Goal: Task Accomplishment & Management: Manage account settings

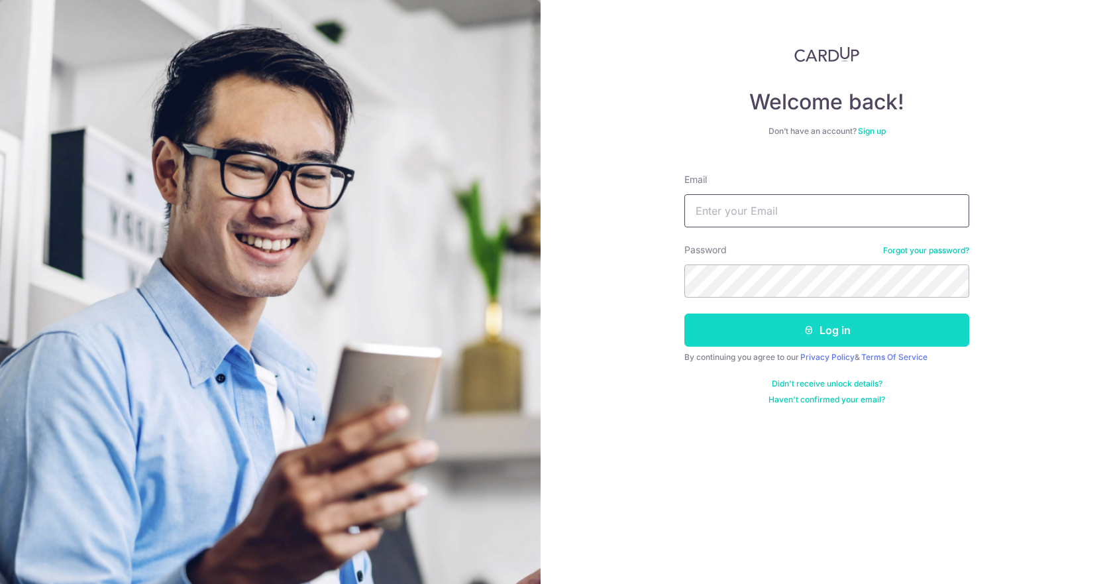
type input "[EMAIL_ADDRESS][DOMAIN_NAME]"
click at [754, 333] on button "Log in" at bounding box center [826, 329] width 285 height 33
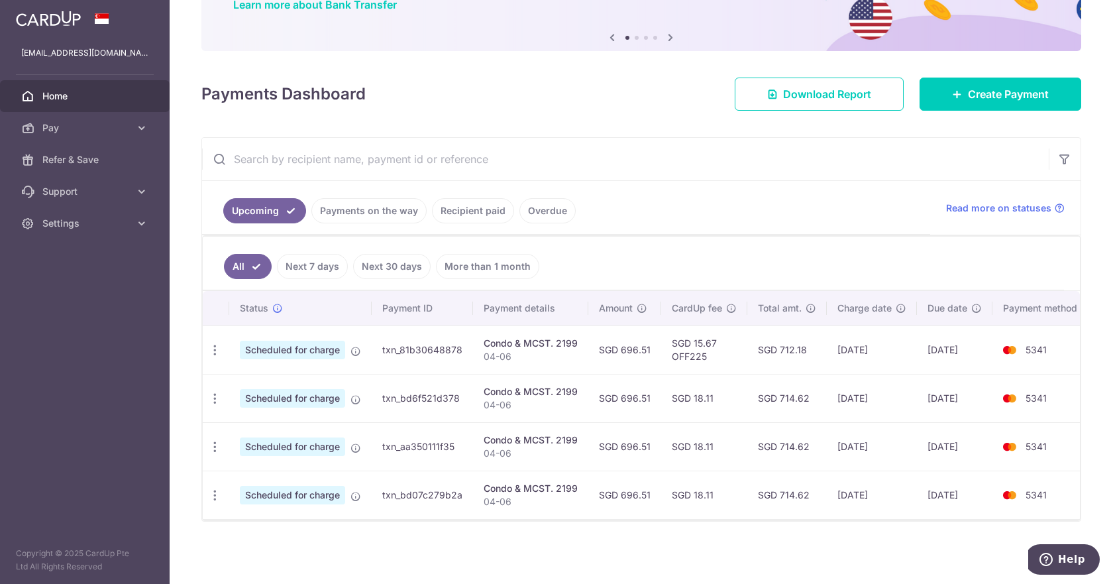
scroll to position [0, 13]
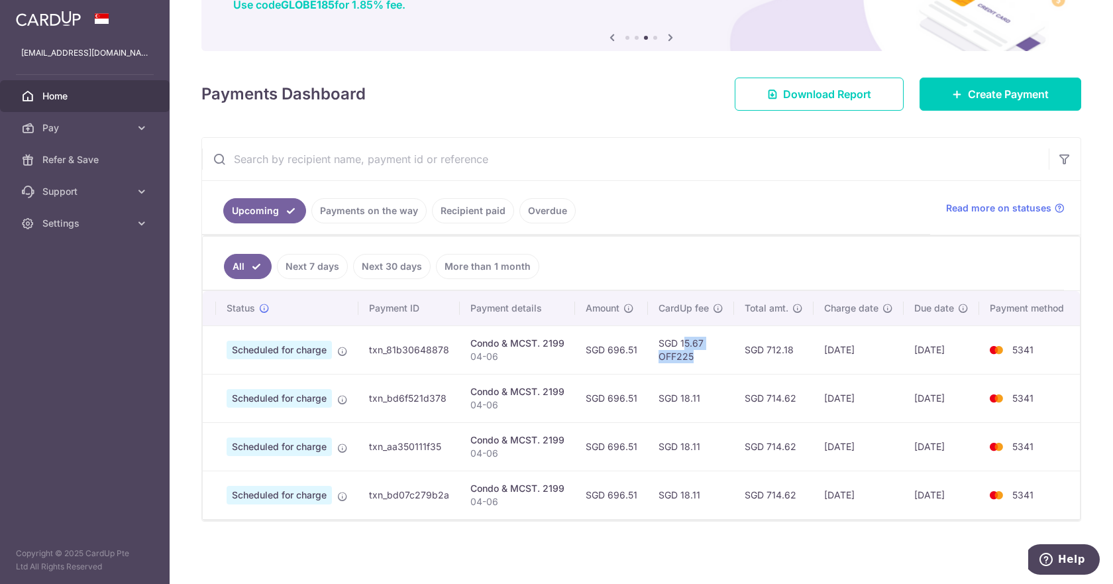
drag, startPoint x: 699, startPoint y: 351, endPoint x: 651, endPoint y: 337, distance: 49.7
click at [651, 337] on td "SGD 15.67 OFF225" at bounding box center [691, 349] width 86 height 48
click at [690, 387] on td "SGD 18.11" at bounding box center [691, 398] width 86 height 48
drag, startPoint x: 697, startPoint y: 395, endPoint x: 661, endPoint y: 390, distance: 36.2
click at [661, 390] on td "SGD 18.11" at bounding box center [691, 398] width 86 height 48
